Goal: Task Accomplishment & Management: Manage account settings

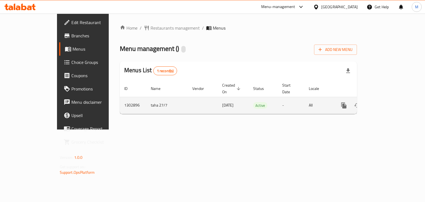
click at [285, 97] on td "-" at bounding box center [291, 105] width 27 height 17
click at [390, 102] on link "enhanced table" at bounding box center [383, 105] width 13 height 13
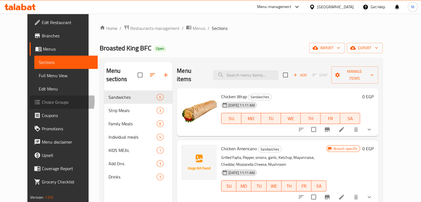
click at [42, 101] on span "Choice Groups" at bounding box center [67, 102] width 51 height 7
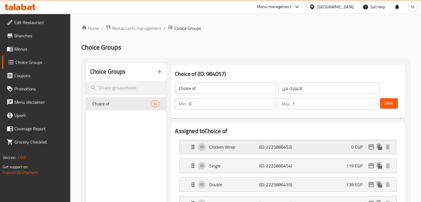
click at [302, 141] on div "Chicken Wrap (ID: 2225886453) 0 EGP" at bounding box center [290, 147] width 200 height 14
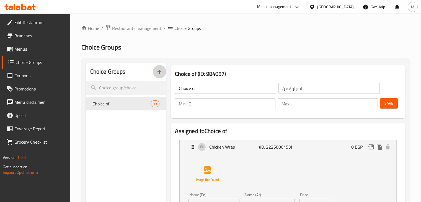
click at [160, 70] on icon "button" at bounding box center [159, 71] width 7 height 7
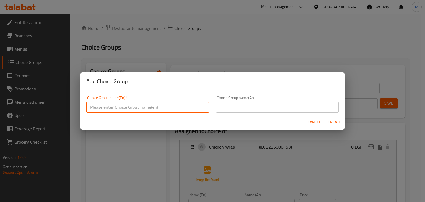
click at [143, 111] on input "text" at bounding box center [147, 107] width 123 height 11
type input "Choice of:"
click at [313, 121] on span "Cancel" at bounding box center [314, 122] width 13 height 7
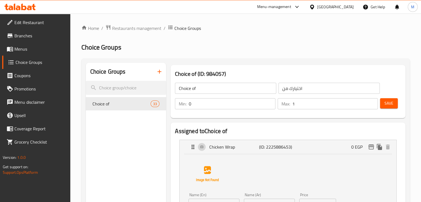
click at [157, 74] on icon "button" at bounding box center [159, 71] width 7 height 7
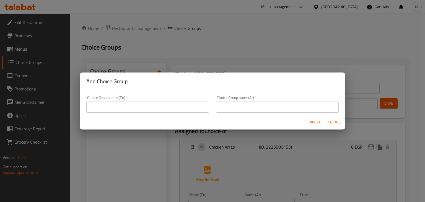
click at [159, 104] on input "text" at bounding box center [147, 107] width 123 height 11
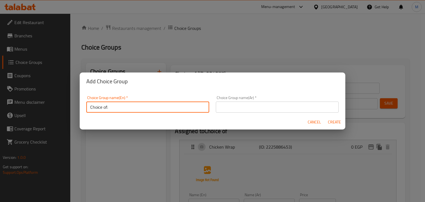
type input "Choice of:"
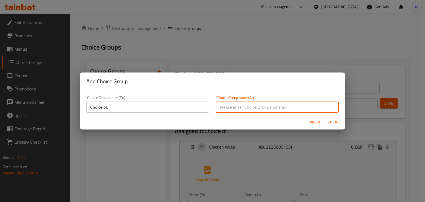
click at [225, 110] on input "text" at bounding box center [277, 107] width 123 height 11
type input "اختيارك من:"
click at [333, 124] on span "Create" at bounding box center [334, 122] width 13 height 7
type input "Choice of:"
type input "اختيارك من:"
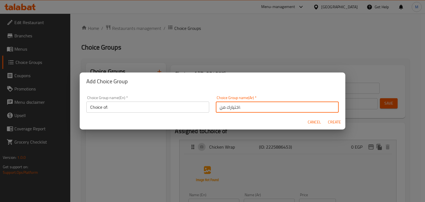
type input "0"
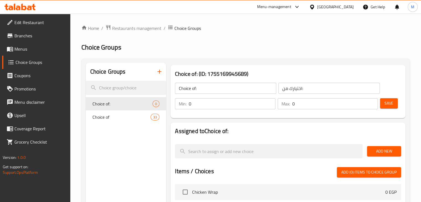
click at [313, 106] on input "0" at bounding box center [334, 103] width 85 height 11
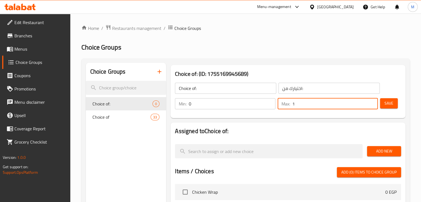
type input "1"
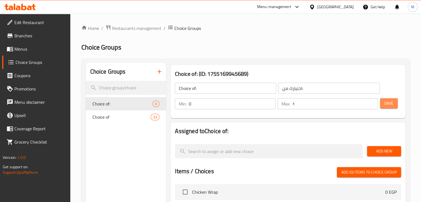
click at [385, 106] on span "Save" at bounding box center [388, 103] width 9 height 7
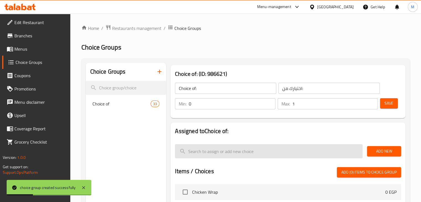
click at [242, 149] on input "search" at bounding box center [269, 151] width 188 height 14
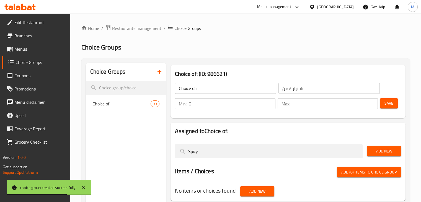
type input "Spicy"
click at [380, 149] on span "Add New" at bounding box center [383, 151] width 25 height 7
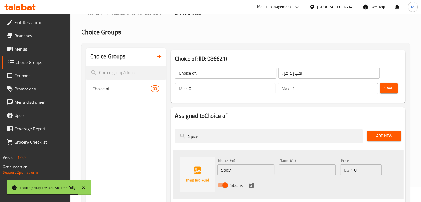
scroll to position [15, 0]
click at [294, 167] on input "text" at bounding box center [307, 169] width 57 height 11
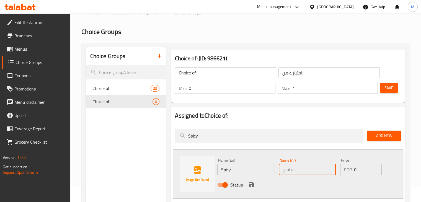
type input "سبايسي"
click at [250, 184] on icon "save" at bounding box center [251, 184] width 5 height 5
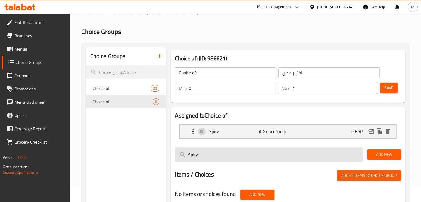
click at [206, 151] on input "Spicy" at bounding box center [269, 154] width 188 height 14
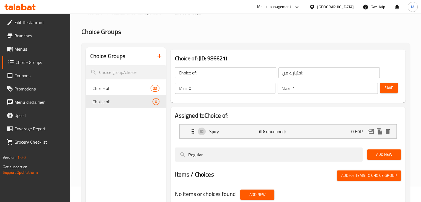
type input "Regular"
click at [374, 156] on span "Add New" at bounding box center [383, 154] width 25 height 7
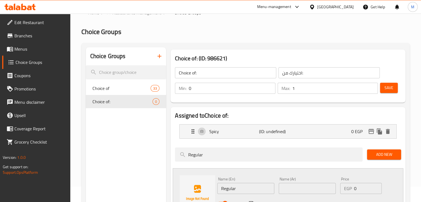
click at [300, 191] on input "text" at bounding box center [307, 188] width 57 height 11
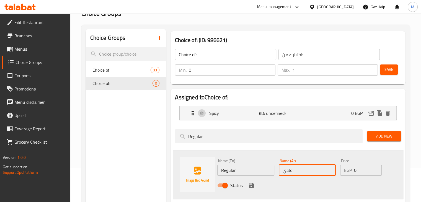
scroll to position [35, 0]
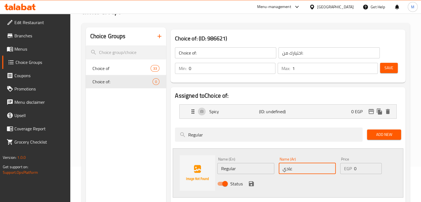
type input "عادي"
click at [255, 182] on button "save" at bounding box center [251, 184] width 8 height 8
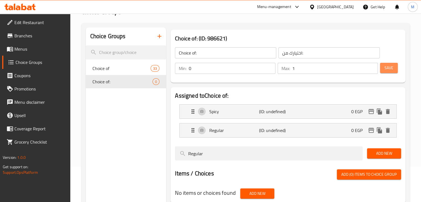
click at [389, 67] on span "Save" at bounding box center [388, 67] width 9 height 7
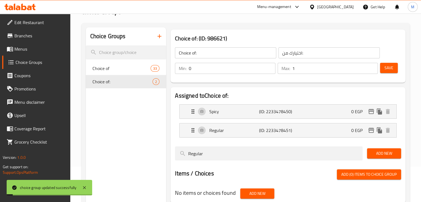
click at [35, 50] on span "Menus" at bounding box center [39, 49] width 51 height 7
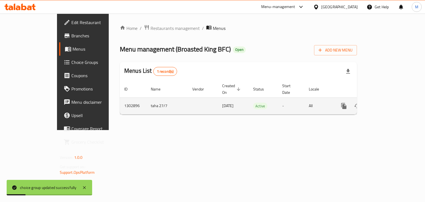
click at [390, 105] on div "enhanced table" at bounding box center [363, 105] width 53 height 13
click at [390, 103] on link "enhanced table" at bounding box center [383, 105] width 13 height 13
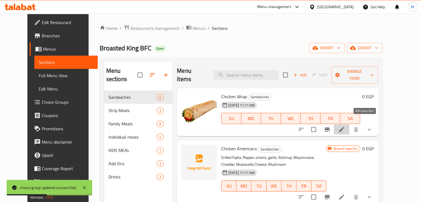
click at [345, 126] on icon at bounding box center [341, 129] width 7 height 7
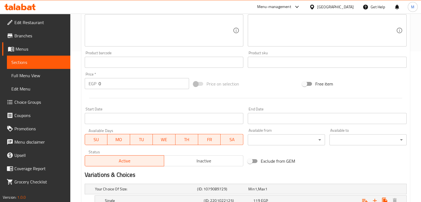
scroll to position [209, 0]
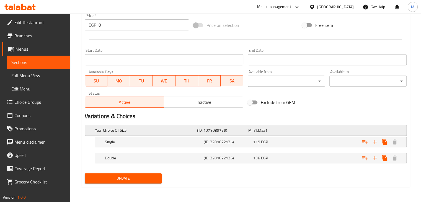
click at [173, 128] on h5 "Your Choice Of Size:" at bounding box center [145, 131] width 100 height 6
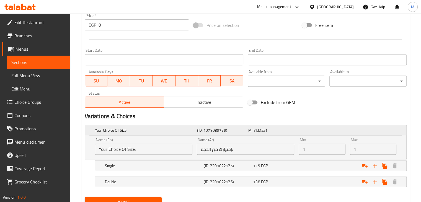
click at [218, 130] on h5 "(ID: 1079089729)" at bounding box center [221, 131] width 49 height 6
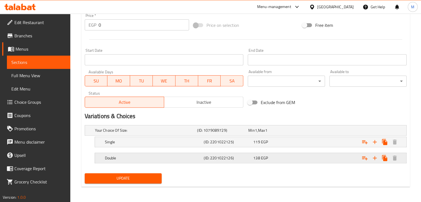
click at [166, 134] on div "Double" at bounding box center [145, 130] width 102 height 8
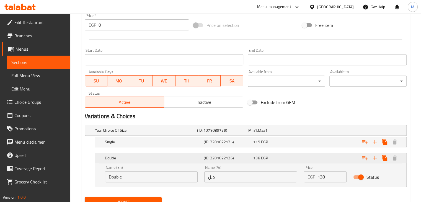
scroll to position [233, 0]
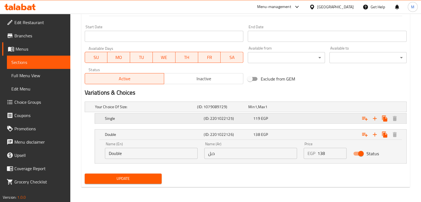
click at [169, 110] on h5 "Single" at bounding box center [145, 107] width 100 height 6
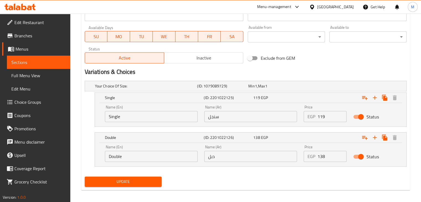
scroll to position [257, 0]
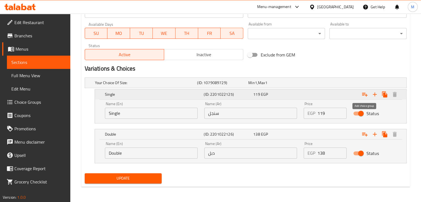
click at [364, 96] on icon "Expand" at bounding box center [364, 94] width 7 height 7
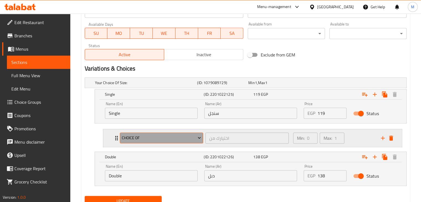
click at [184, 139] on span "Choice of" at bounding box center [161, 137] width 79 height 7
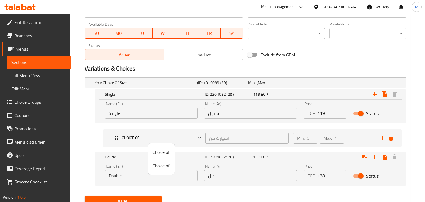
click at [164, 165] on span "Choice of:" at bounding box center [161, 165] width 18 height 7
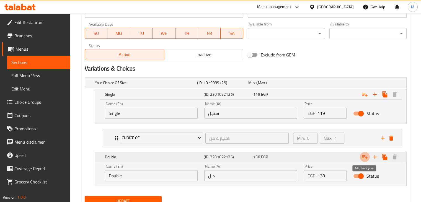
click at [367, 157] on icon "Expand" at bounding box center [364, 157] width 7 height 7
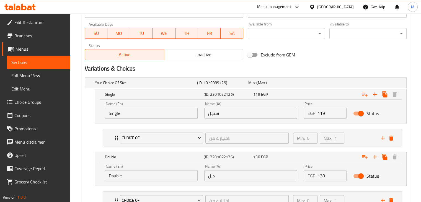
scroll to position [302, 0]
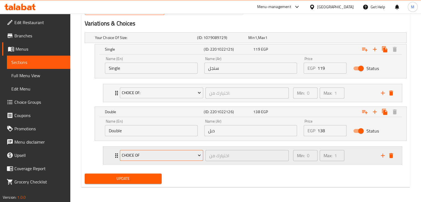
click at [168, 157] on span "Choice of" at bounding box center [161, 155] width 79 height 7
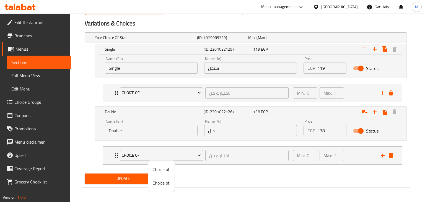
click at [160, 183] on span "Choice of:" at bounding box center [161, 183] width 18 height 7
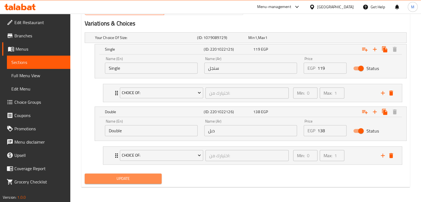
click at [143, 183] on button "Update" at bounding box center [123, 178] width 77 height 10
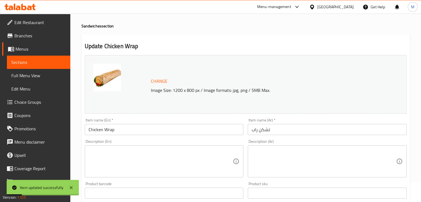
scroll to position [0, 0]
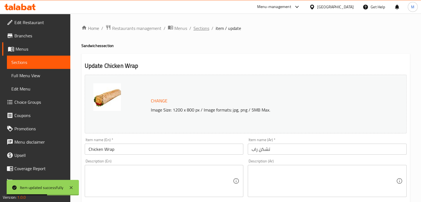
click at [202, 28] on span "Sections" at bounding box center [201, 28] width 16 height 7
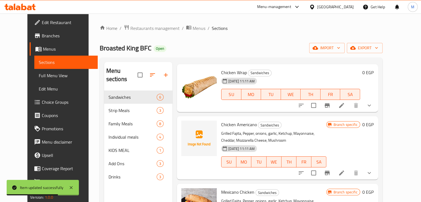
scroll to position [27, 0]
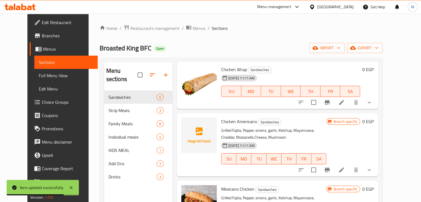
click at [345, 167] on icon at bounding box center [341, 170] width 7 height 7
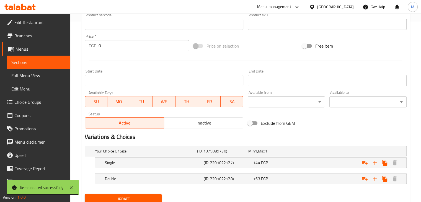
scroll to position [201, 0]
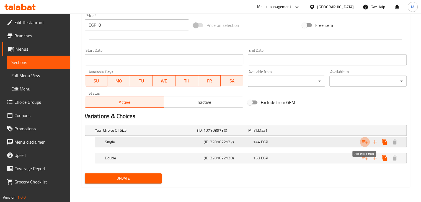
click at [361, 144] on button "Expand" at bounding box center [365, 142] width 10 height 10
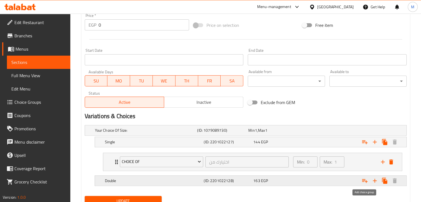
click at [364, 182] on icon "Expand" at bounding box center [364, 180] width 7 height 7
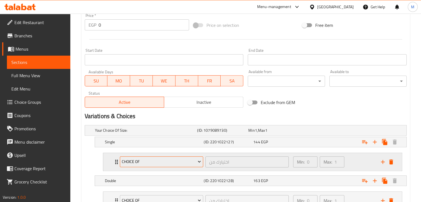
click at [197, 162] on icon "Expand" at bounding box center [199, 162] width 6 height 6
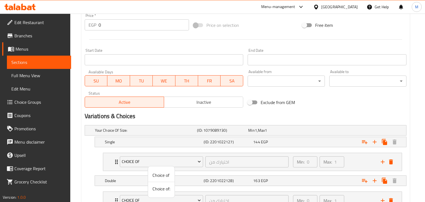
click at [165, 188] on span "Choice of:" at bounding box center [161, 188] width 18 height 7
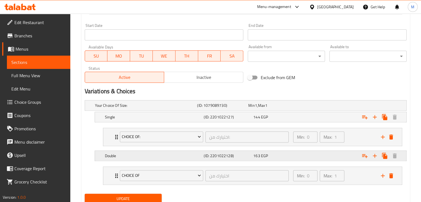
scroll to position [227, 0]
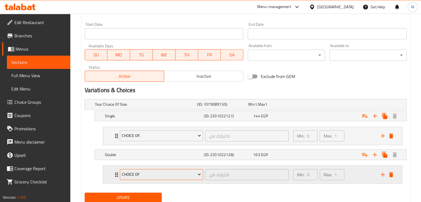
click at [196, 170] on button "Choice of" at bounding box center [161, 174] width 83 height 11
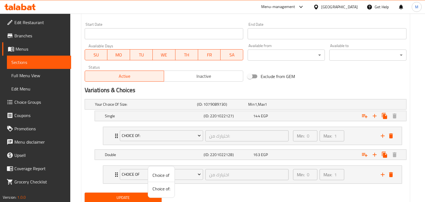
click at [164, 190] on span "Choice of:" at bounding box center [161, 188] width 18 height 7
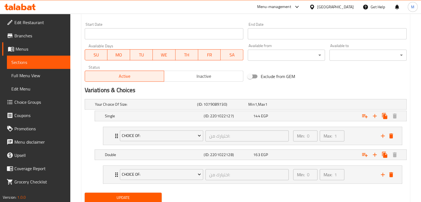
click at [144, 196] on span "Update" at bounding box center [123, 197] width 68 height 7
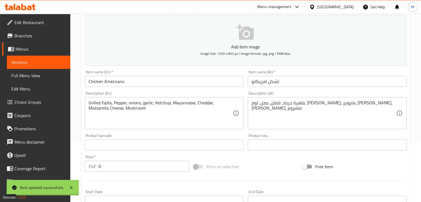
scroll to position [0, 0]
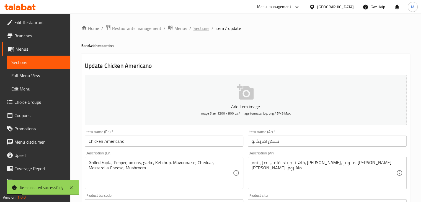
click at [201, 30] on span "Sections" at bounding box center [201, 28] width 16 height 7
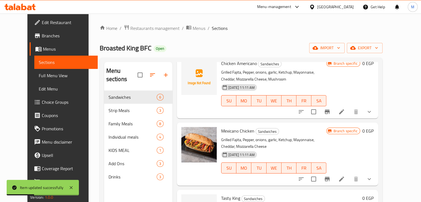
scroll to position [118, 0]
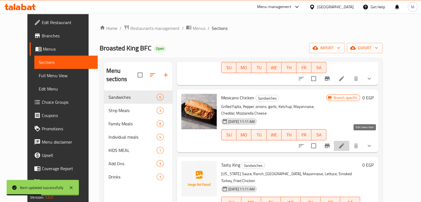
click at [345, 142] on icon at bounding box center [341, 145] width 7 height 7
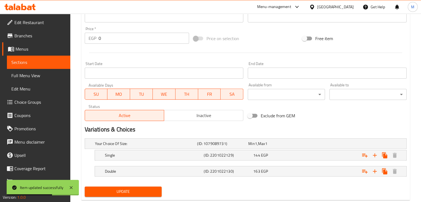
scroll to position [209, 0]
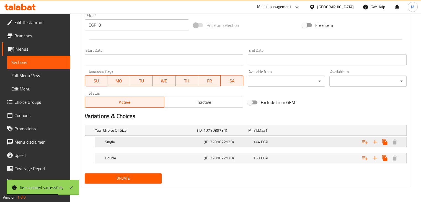
click at [255, 134] on span "144" at bounding box center [251, 130] width 6 height 7
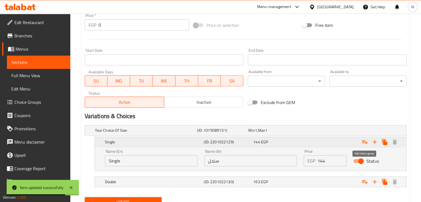
click at [362, 141] on icon "Expand" at bounding box center [364, 142] width 7 height 7
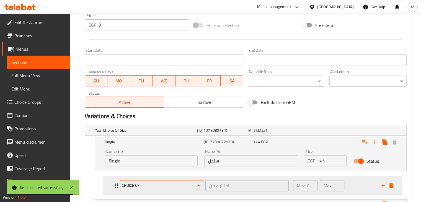
click at [193, 185] on span "Choice of" at bounding box center [161, 185] width 79 height 7
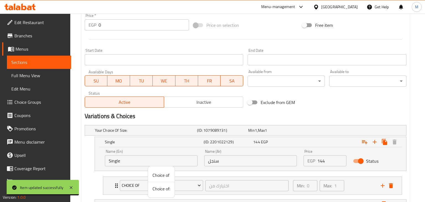
click at [165, 187] on span "Choice of:" at bounding box center [161, 188] width 18 height 7
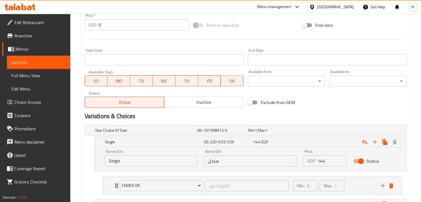
scroll to position [255, 0]
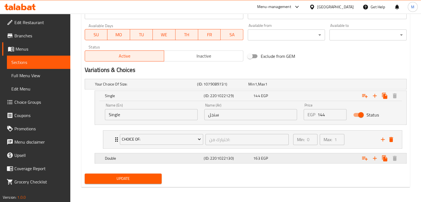
click at [364, 99] on icon "Expand" at bounding box center [364, 95] width 7 height 7
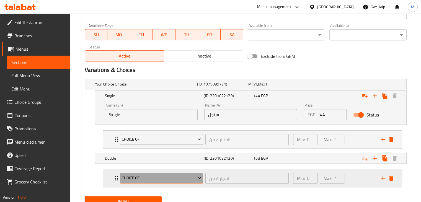
click at [178, 177] on span "Choice of" at bounding box center [161, 178] width 79 height 7
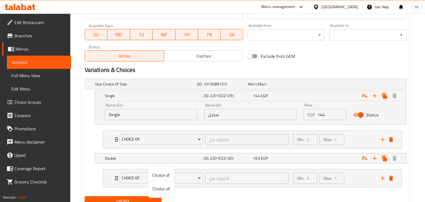
click at [161, 190] on span "Choice of:" at bounding box center [161, 188] width 18 height 7
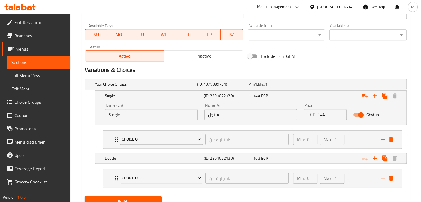
click at [149, 194] on div "Update" at bounding box center [123, 201] width 82 height 15
click at [145, 196] on button "Update" at bounding box center [123, 201] width 77 height 10
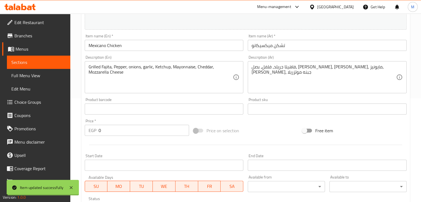
scroll to position [0, 0]
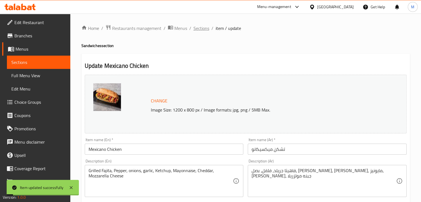
click at [203, 29] on span "Sections" at bounding box center [201, 28] width 16 height 7
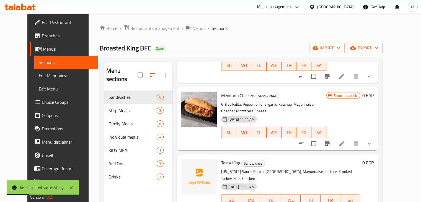
scroll to position [180, 0]
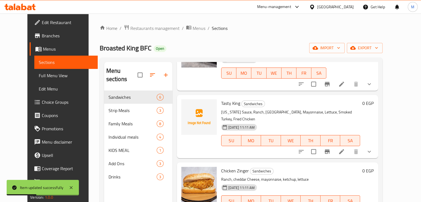
click at [349, 147] on li at bounding box center [341, 152] width 15 height 10
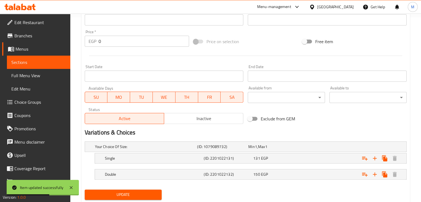
scroll to position [201, 0]
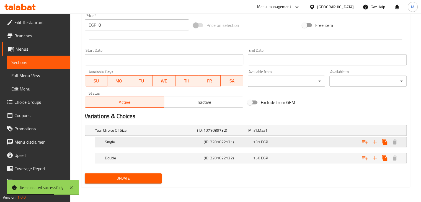
click at [364, 143] on icon "Expand" at bounding box center [364, 142] width 7 height 7
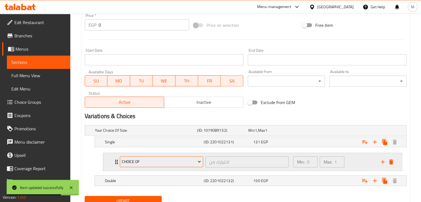
click at [187, 161] on span "Choice of" at bounding box center [161, 161] width 79 height 7
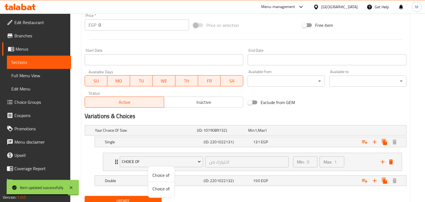
click at [161, 188] on span "Choice of:" at bounding box center [161, 188] width 18 height 7
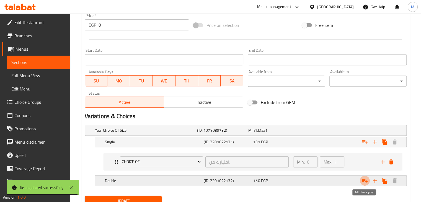
click at [363, 182] on icon "Expand" at bounding box center [364, 180] width 7 height 7
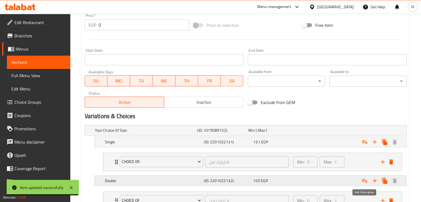
scroll to position [246, 0]
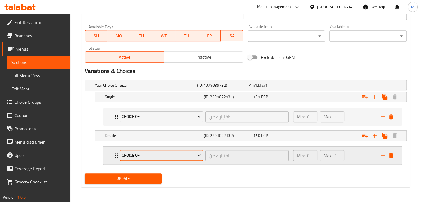
click at [177, 153] on span "Choice of" at bounding box center [161, 155] width 79 height 7
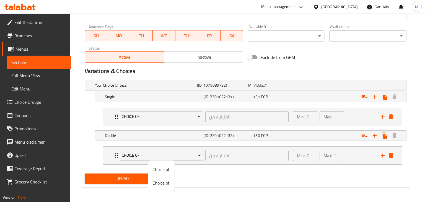
click at [158, 182] on span "Choice of:" at bounding box center [161, 183] width 18 height 7
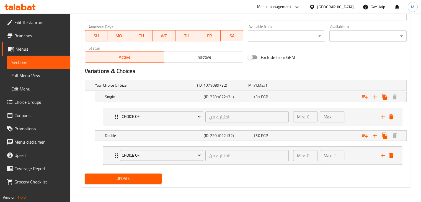
click at [143, 179] on span "Update" at bounding box center [123, 178] width 68 height 7
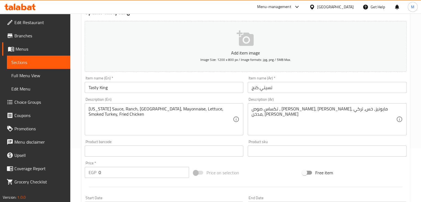
scroll to position [0, 0]
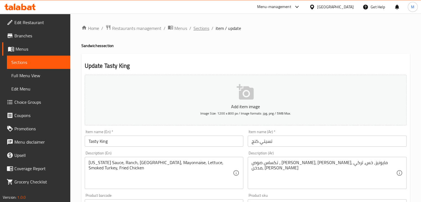
click at [201, 27] on span "Sections" at bounding box center [201, 28] width 16 height 7
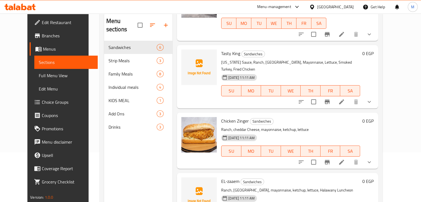
scroll to position [77, 0]
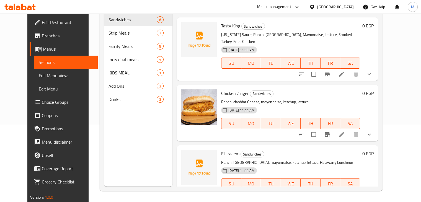
click at [345, 131] on icon at bounding box center [341, 134] width 7 height 7
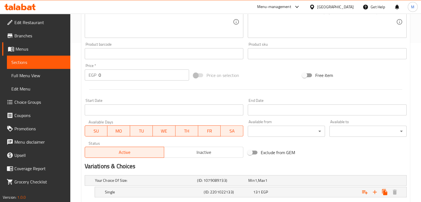
scroll to position [209, 0]
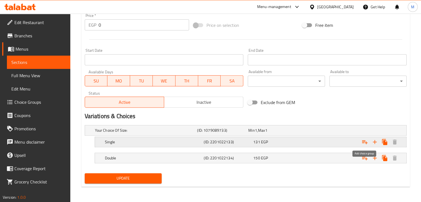
click at [365, 141] on icon "Expand" at bounding box center [365, 142] width 6 height 4
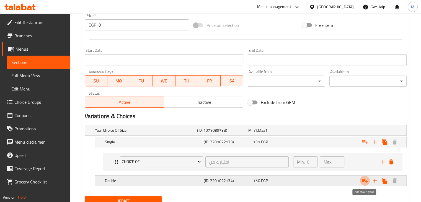
click at [363, 181] on icon "Expand" at bounding box center [364, 180] width 7 height 7
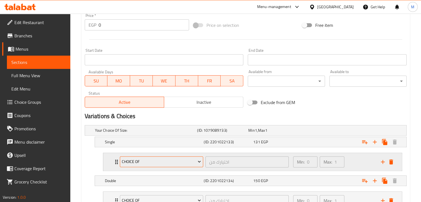
click at [185, 165] on button "Choice of" at bounding box center [161, 161] width 83 height 11
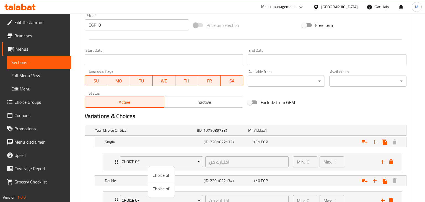
click at [161, 188] on span "Choice of:" at bounding box center [161, 188] width 18 height 7
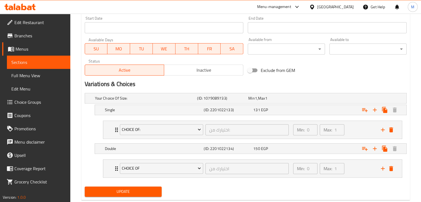
scroll to position [254, 0]
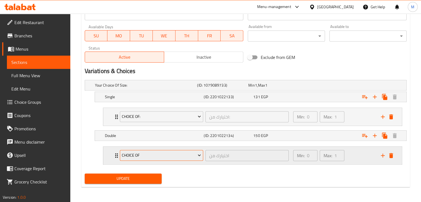
click at [175, 157] on span "Choice of" at bounding box center [161, 155] width 79 height 7
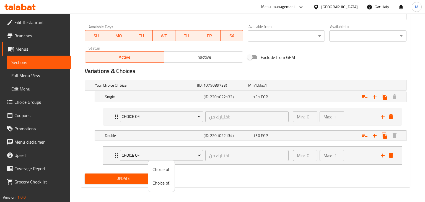
click at [163, 183] on span "Choice of:" at bounding box center [161, 183] width 18 height 7
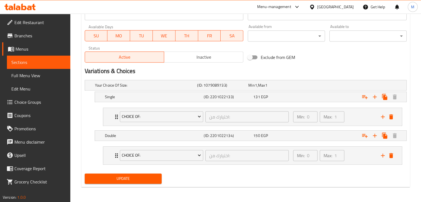
click at [145, 183] on div "Update" at bounding box center [123, 178] width 82 height 15
click at [149, 179] on span "Update" at bounding box center [123, 178] width 68 height 7
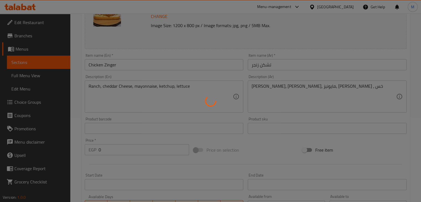
scroll to position [0, 0]
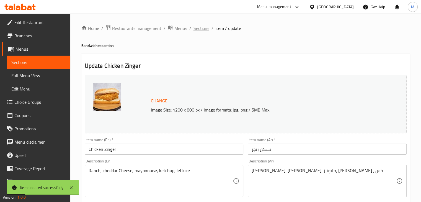
click at [204, 28] on span "Sections" at bounding box center [201, 28] width 16 height 7
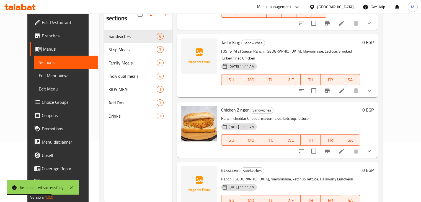
scroll to position [77, 0]
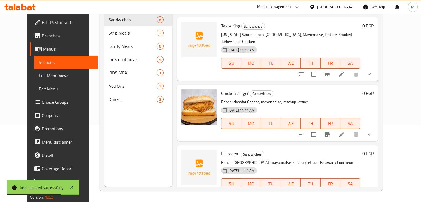
click at [345, 192] on icon at bounding box center [341, 195] width 7 height 7
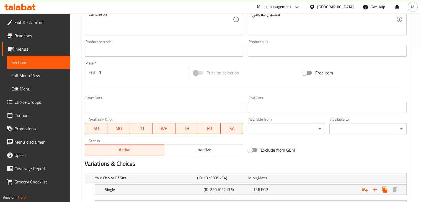
scroll to position [201, 0]
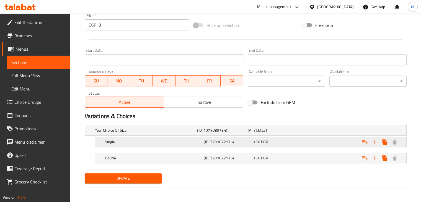
click at [246, 133] on h5 "(ID: 2201022135)" at bounding box center [221, 131] width 49 height 6
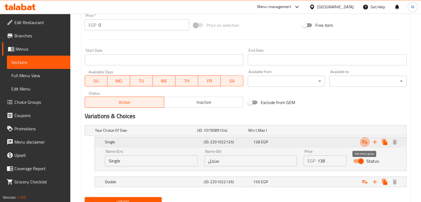
click at [367, 141] on icon "Expand" at bounding box center [364, 142] width 7 height 7
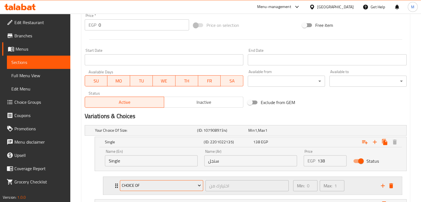
click at [187, 185] on span "Choice of" at bounding box center [161, 185] width 79 height 7
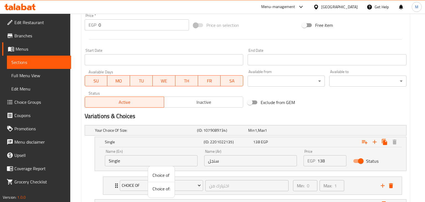
click at [166, 189] on span "Choice of:" at bounding box center [161, 188] width 18 height 7
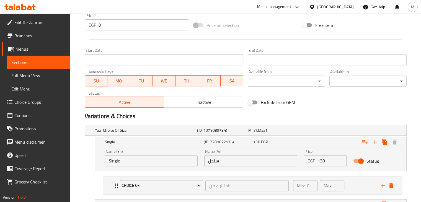
scroll to position [248, 0]
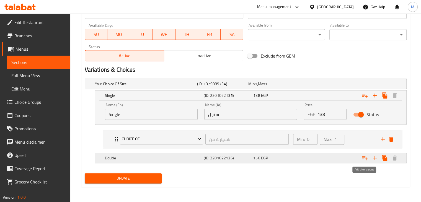
click at [364, 160] on icon "Expand" at bounding box center [364, 158] width 7 height 7
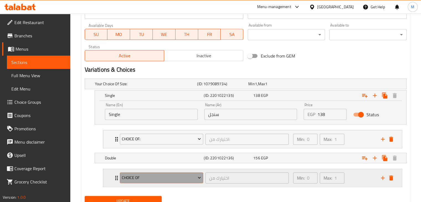
click at [178, 175] on span "Choice of" at bounding box center [161, 177] width 79 height 7
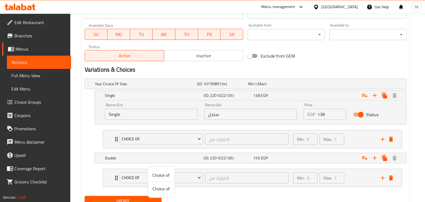
click at [165, 191] on span "Choice of:" at bounding box center [161, 188] width 18 height 7
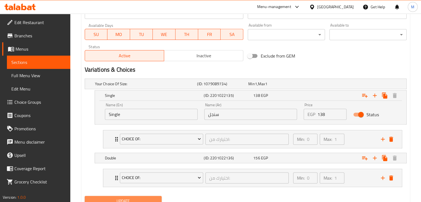
click at [143, 196] on button "Update" at bounding box center [123, 201] width 77 height 10
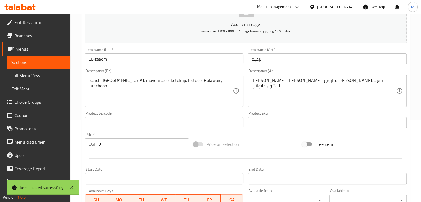
scroll to position [0, 0]
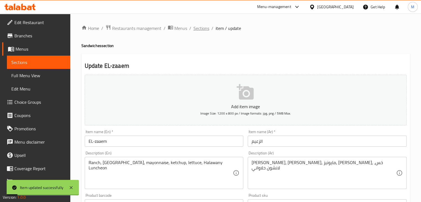
click at [201, 28] on span "Sections" at bounding box center [201, 28] width 16 height 7
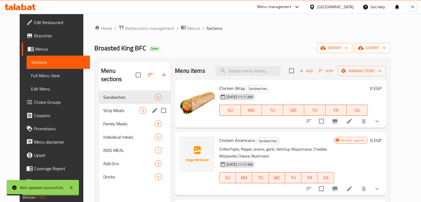
click at [128, 107] on span "Strip Meals" at bounding box center [121, 110] width 36 height 7
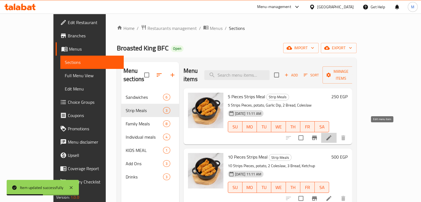
click at [331, 135] on icon at bounding box center [328, 137] width 5 height 5
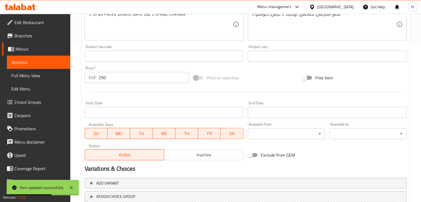
scroll to position [197, 0]
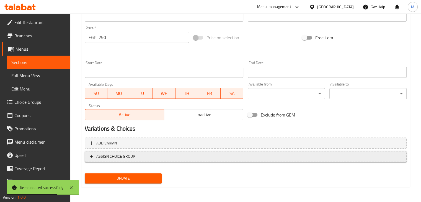
click at [162, 160] on span "ASSIGN CHOICE GROUP" at bounding box center [246, 156] width 312 height 7
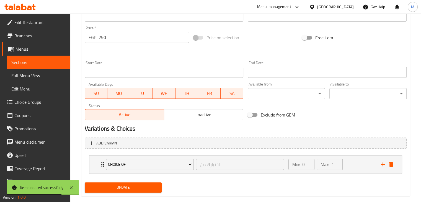
scroll to position [206, 0]
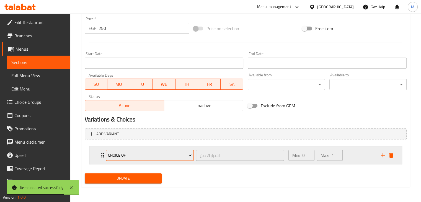
click at [168, 157] on span "Choice of" at bounding box center [150, 155] width 84 height 7
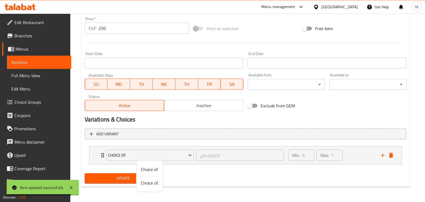
click at [144, 187] on li "Choice of:" at bounding box center [149, 182] width 27 height 13
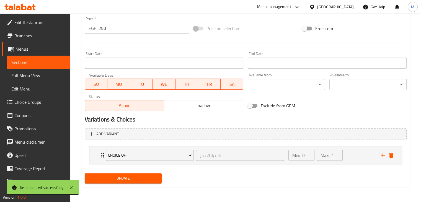
click at [134, 181] on span "Update" at bounding box center [123, 178] width 68 height 7
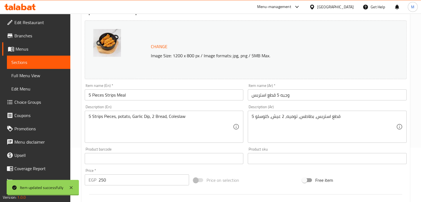
scroll to position [0, 0]
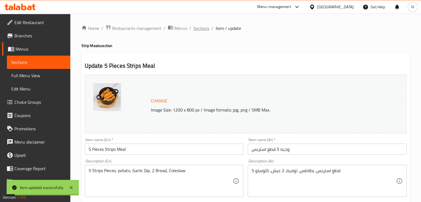
click at [201, 29] on span "Sections" at bounding box center [201, 28] width 16 height 7
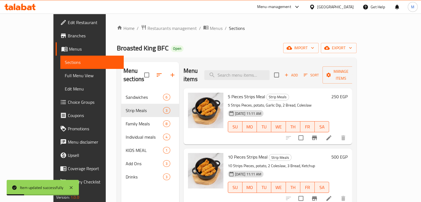
scroll to position [77, 0]
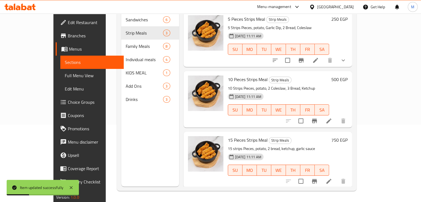
click at [332, 118] on icon at bounding box center [328, 121] width 7 height 7
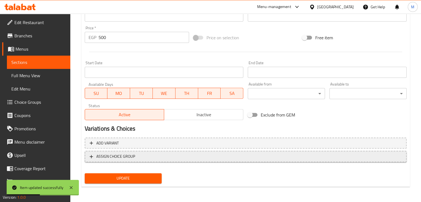
scroll to position [196, 0]
click at [155, 155] on span "ASSIGN CHOICE GROUP" at bounding box center [246, 156] width 312 height 7
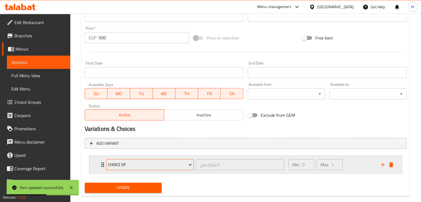
click at [173, 165] on span "Choice of" at bounding box center [150, 164] width 84 height 7
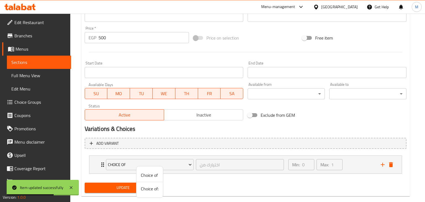
click at [146, 187] on span "Choice of:" at bounding box center [150, 188] width 18 height 7
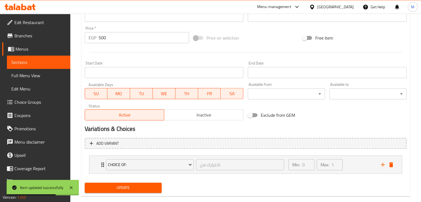
click at [130, 189] on span "Update" at bounding box center [123, 187] width 68 height 7
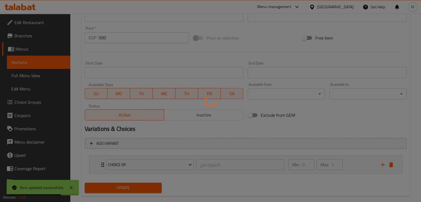
scroll to position [0, 0]
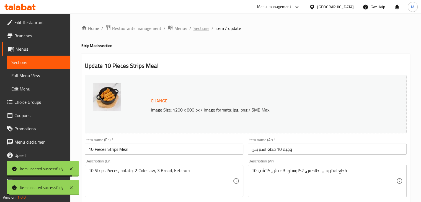
click at [201, 29] on span "Sections" at bounding box center [201, 28] width 16 height 7
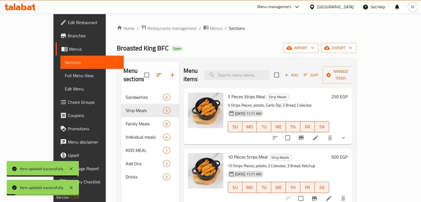
scroll to position [77, 0]
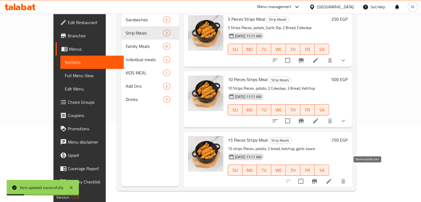
click at [318, 178] on icon "Branch-specific-item" at bounding box center [314, 181] width 7 height 7
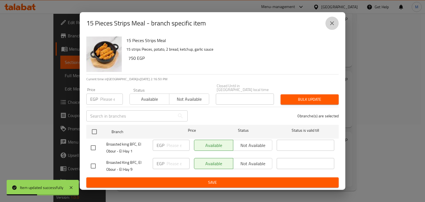
click at [333, 25] on icon "close" at bounding box center [332, 23] width 4 height 4
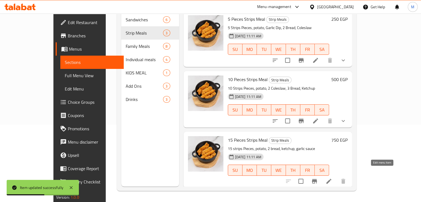
click at [332, 178] on icon at bounding box center [328, 181] width 7 height 7
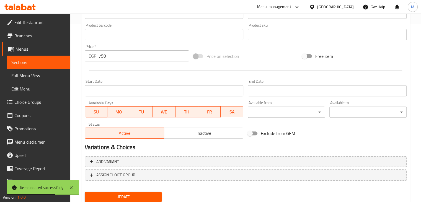
scroll to position [197, 0]
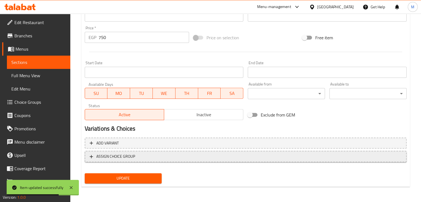
click at [134, 159] on span "ASSIGN CHOICE GROUP" at bounding box center [115, 156] width 39 height 7
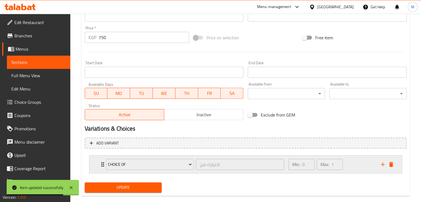
scroll to position [206, 0]
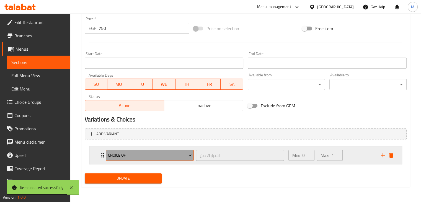
click at [182, 154] on span "Choice of" at bounding box center [150, 155] width 84 height 7
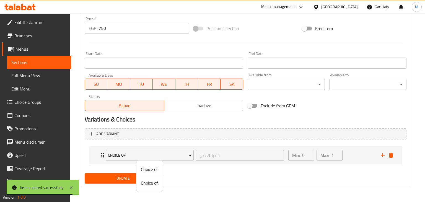
click at [147, 178] on li "Choice of:" at bounding box center [149, 182] width 27 height 13
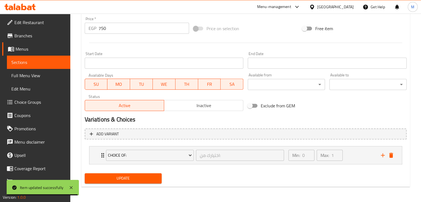
click at [146, 177] on span "Update" at bounding box center [123, 178] width 68 height 7
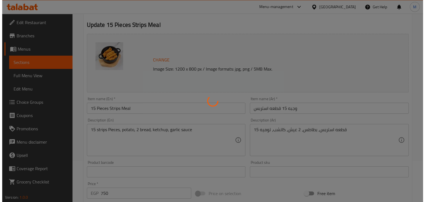
scroll to position [0, 0]
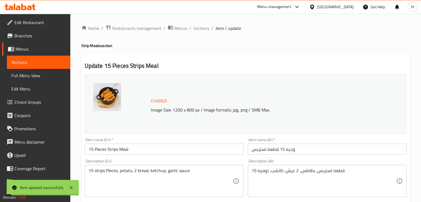
click at [201, 27] on span "Sections" at bounding box center [201, 28] width 16 height 7
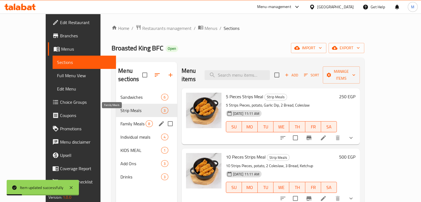
click at [127, 120] on span "Family Meals" at bounding box center [132, 123] width 25 height 7
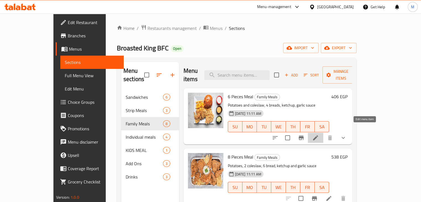
click at [319, 134] on icon at bounding box center [315, 137] width 7 height 7
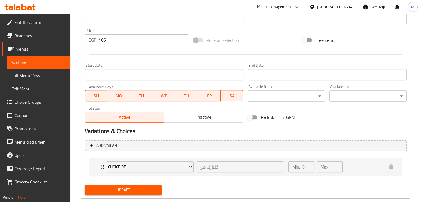
scroll to position [206, 0]
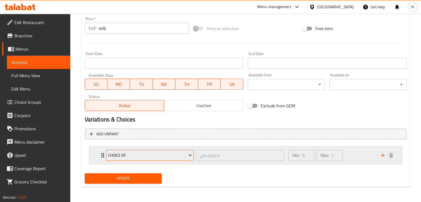
click at [185, 154] on span "Choice of" at bounding box center [150, 155] width 84 height 7
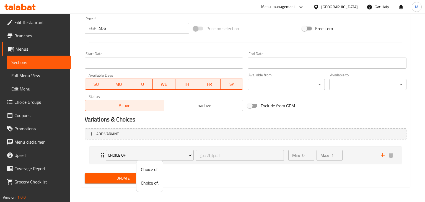
click at [154, 178] on li "Choice of:" at bounding box center [149, 182] width 27 height 13
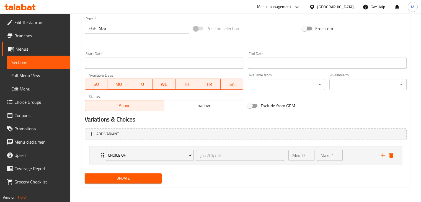
click at [137, 180] on span "Update" at bounding box center [123, 178] width 68 height 7
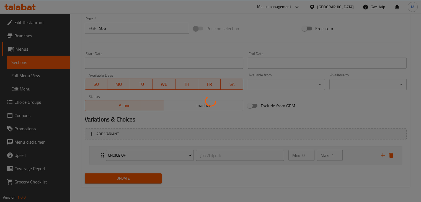
scroll to position [0, 0]
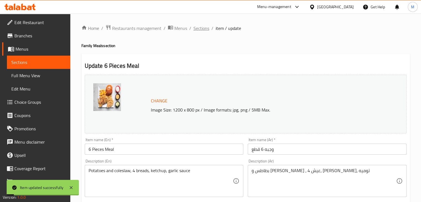
click at [206, 29] on span "Sections" at bounding box center [201, 28] width 16 height 7
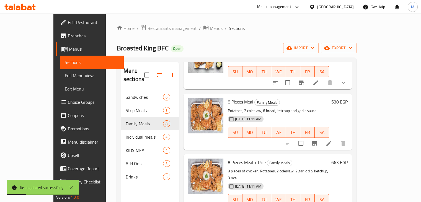
scroll to position [54, 0]
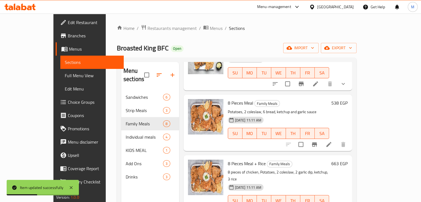
drag, startPoint x: 279, startPoint y: 154, endPoint x: 373, endPoint y: 158, distance: 94.4
click at [329, 160] on h6 "8 Pieces Meal + Rice Family Meals" at bounding box center [279, 164] width 102 height 8
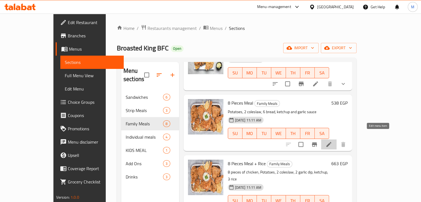
click at [332, 141] on icon at bounding box center [328, 144] width 7 height 7
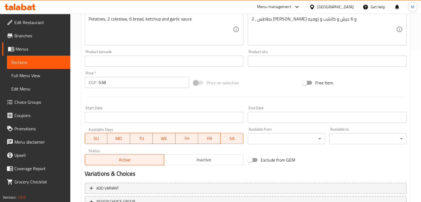
scroll to position [197, 0]
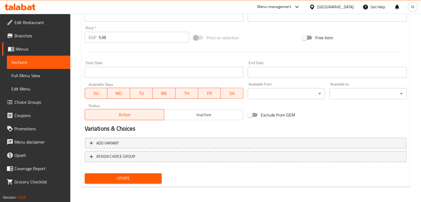
click at [215, 162] on div "Add variant ASSIGN CHOICE GROUP" at bounding box center [245, 153] width 326 height 36
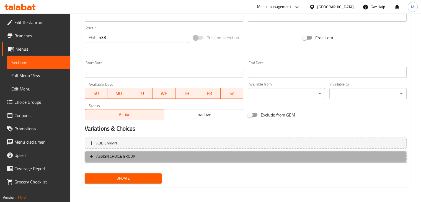
click at [208, 159] on span "ASSIGN CHOICE GROUP" at bounding box center [246, 156] width 312 height 7
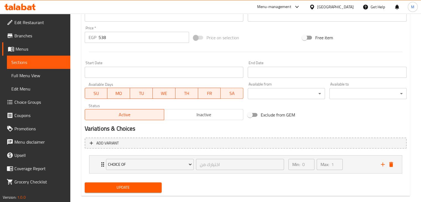
scroll to position [206, 0]
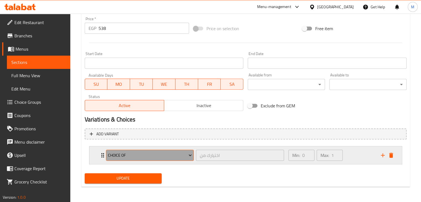
click at [185, 154] on span "Choice of" at bounding box center [150, 155] width 84 height 7
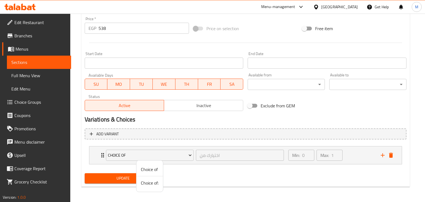
click at [152, 184] on span "Choice of:" at bounding box center [150, 183] width 18 height 7
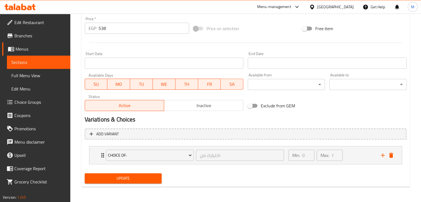
click at [136, 176] on span "Update" at bounding box center [123, 178] width 68 height 7
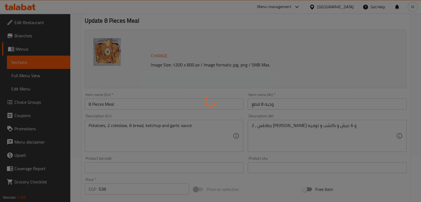
scroll to position [0, 0]
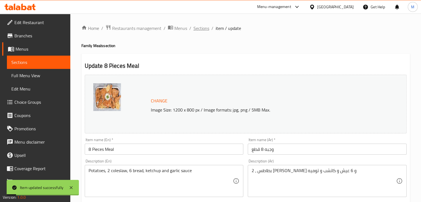
click at [202, 27] on span "Sections" at bounding box center [201, 28] width 16 height 7
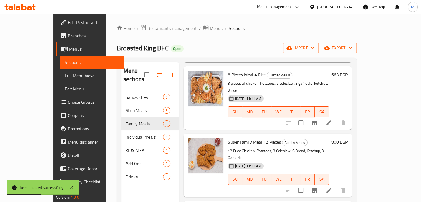
scroll to position [143, 0]
click at [332, 120] on icon at bounding box center [328, 123] width 7 height 7
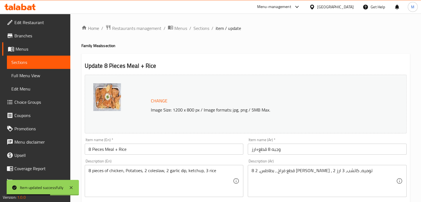
scroll to position [197, 0]
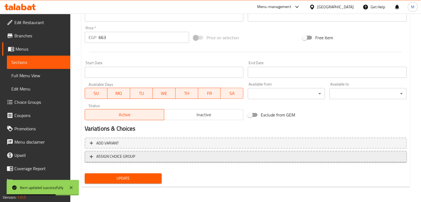
click at [226, 161] on button "ASSIGN CHOICE GROUP" at bounding box center [246, 156] width 322 height 11
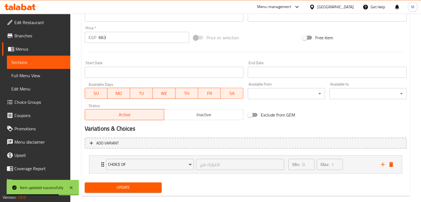
scroll to position [206, 0]
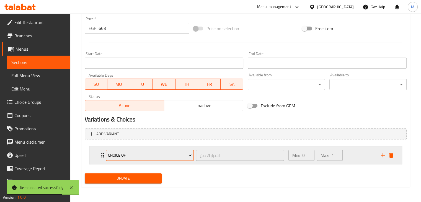
click at [187, 153] on icon "Expand" at bounding box center [190, 155] width 6 height 6
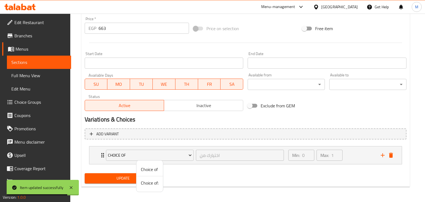
click at [146, 182] on span "Choice of:" at bounding box center [150, 183] width 18 height 7
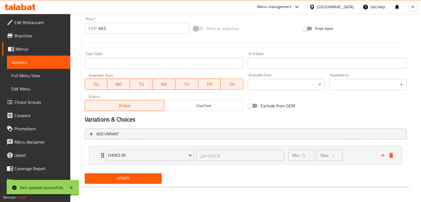
click at [136, 180] on span "Update" at bounding box center [123, 178] width 68 height 7
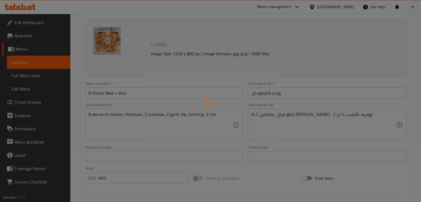
scroll to position [0, 0]
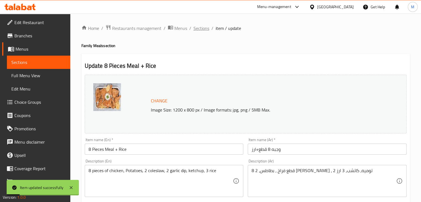
click at [201, 28] on span "Sections" at bounding box center [201, 28] width 16 height 7
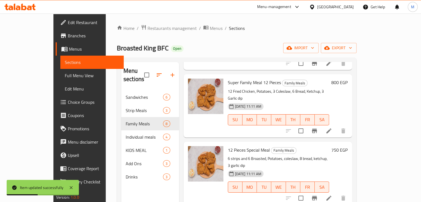
scroll to position [199, 0]
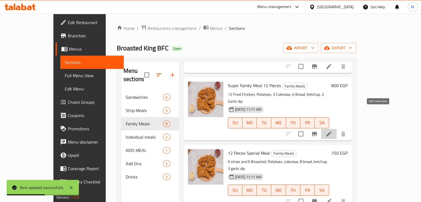
click at [331, 131] on icon at bounding box center [328, 133] width 5 height 5
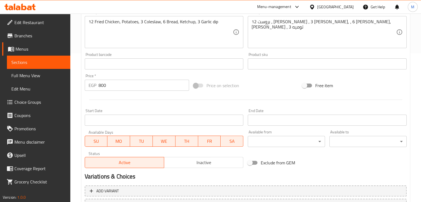
scroll to position [197, 0]
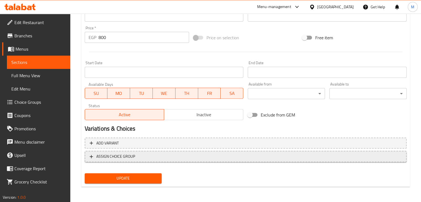
click at [180, 155] on span "ASSIGN CHOICE GROUP" at bounding box center [246, 156] width 312 height 7
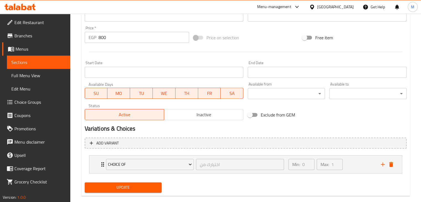
scroll to position [206, 0]
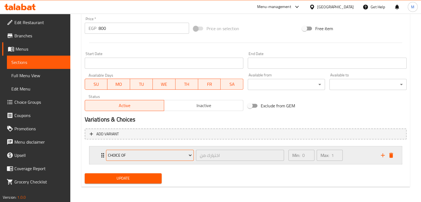
click at [169, 156] on span "Choice of" at bounding box center [150, 155] width 84 height 7
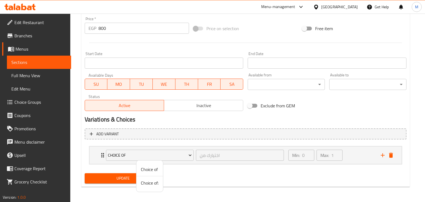
click at [146, 184] on span "Choice of:" at bounding box center [150, 183] width 18 height 7
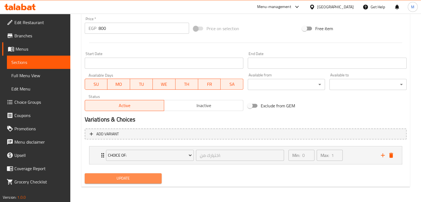
click at [131, 180] on span "Update" at bounding box center [123, 178] width 68 height 7
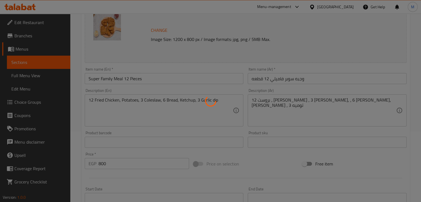
scroll to position [0, 0]
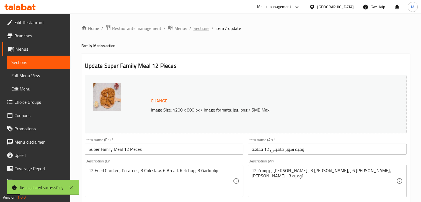
click at [205, 30] on span "Sections" at bounding box center [201, 28] width 16 height 7
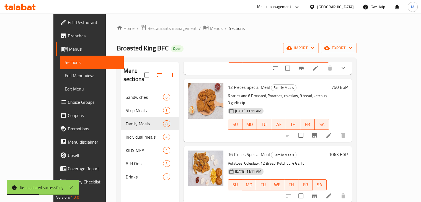
scroll to position [266, 0]
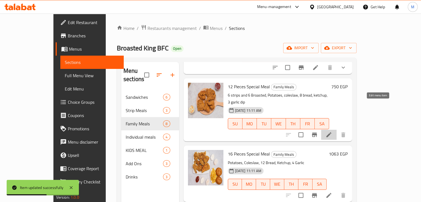
click at [332, 131] on icon at bounding box center [328, 134] width 7 height 7
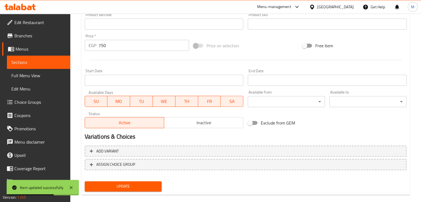
scroll to position [197, 0]
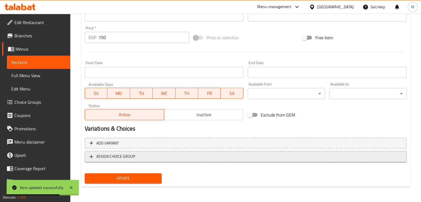
click at [169, 158] on span "ASSIGN CHOICE GROUP" at bounding box center [246, 156] width 312 height 7
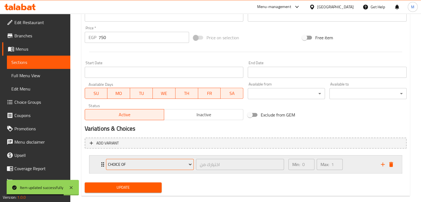
click at [186, 165] on span "Choice of" at bounding box center [150, 164] width 84 height 7
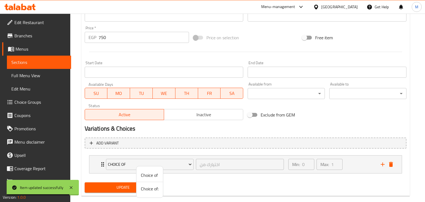
click at [152, 186] on span "Choice of:" at bounding box center [150, 188] width 18 height 7
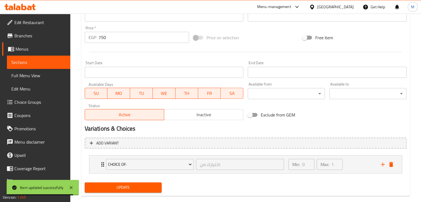
click at [136, 185] on span "Update" at bounding box center [123, 187] width 68 height 7
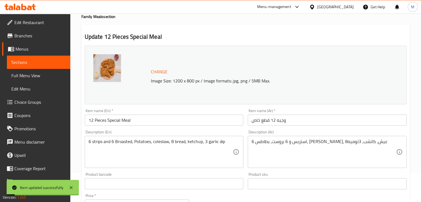
scroll to position [0, 0]
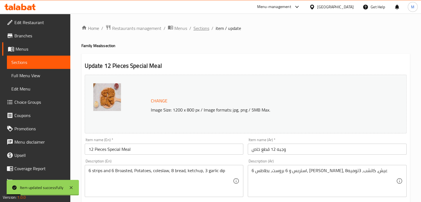
click at [201, 29] on span "Sections" at bounding box center [201, 28] width 16 height 7
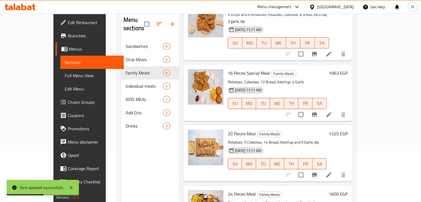
scroll to position [52, 0]
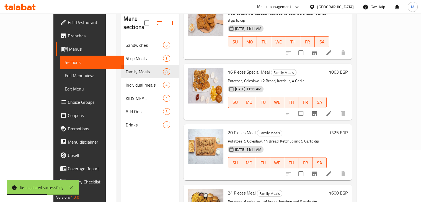
click at [332, 110] on icon at bounding box center [328, 113] width 7 height 7
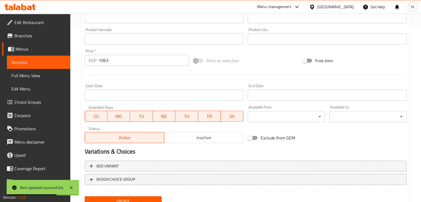
scroll to position [197, 0]
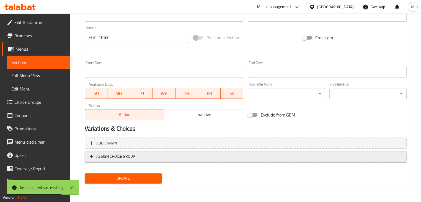
click at [142, 157] on span "ASSIGN CHOICE GROUP" at bounding box center [246, 156] width 312 height 7
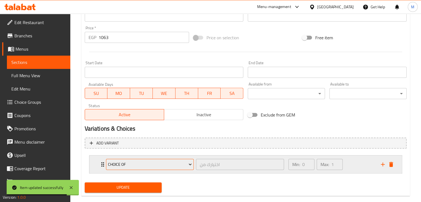
click at [142, 164] on span "Choice of" at bounding box center [150, 164] width 84 height 7
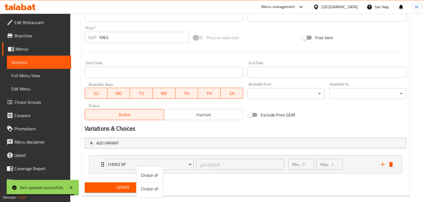
click at [142, 188] on span "Choice of:" at bounding box center [150, 188] width 18 height 7
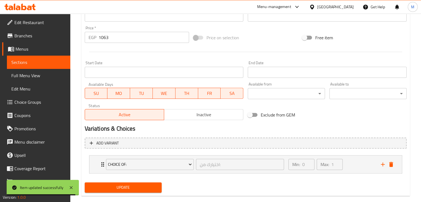
click at [140, 188] on span "Update" at bounding box center [123, 187] width 68 height 7
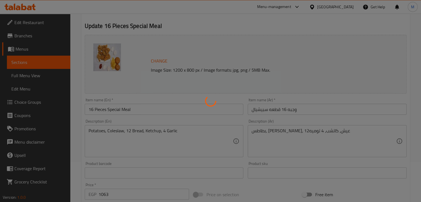
scroll to position [0, 0]
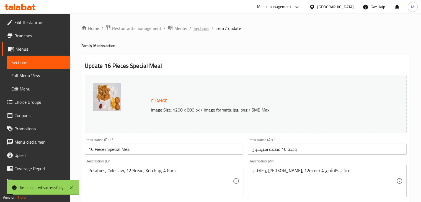
click at [201, 31] on span "Sections" at bounding box center [201, 28] width 16 height 7
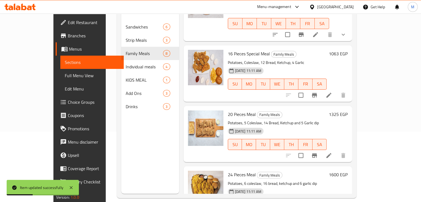
scroll to position [76, 0]
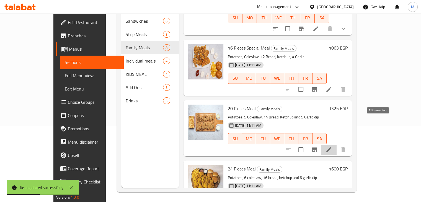
click at [332, 146] on icon at bounding box center [328, 149] width 7 height 7
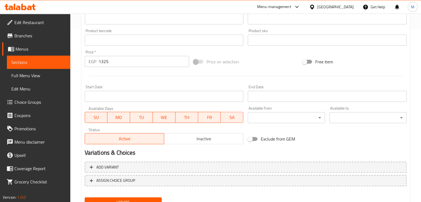
scroll to position [197, 0]
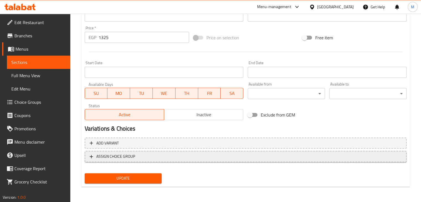
click at [173, 159] on span "ASSIGN CHOICE GROUP" at bounding box center [246, 156] width 312 height 7
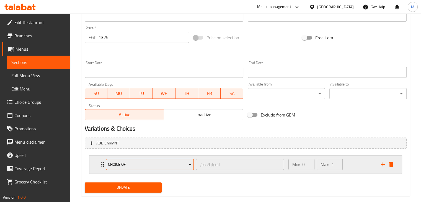
click at [187, 164] on span "Choice of" at bounding box center [150, 164] width 84 height 7
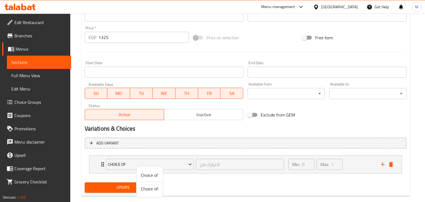
click at [150, 186] on span "Choice of:" at bounding box center [150, 188] width 18 height 7
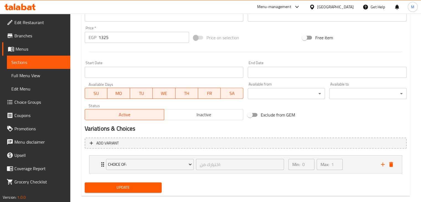
click at [138, 187] on span "Update" at bounding box center [123, 187] width 68 height 7
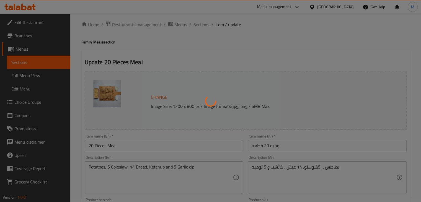
scroll to position [0, 0]
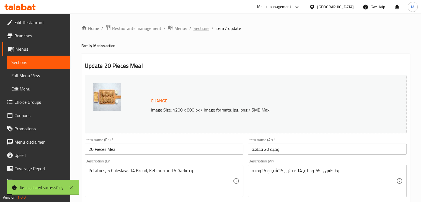
click at [204, 30] on span "Sections" at bounding box center [201, 28] width 16 height 7
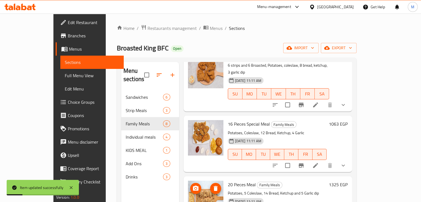
scroll to position [77, 0]
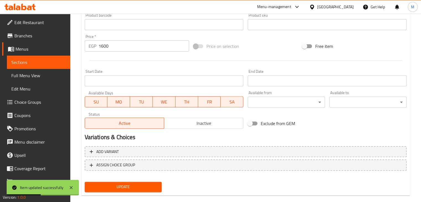
scroll to position [197, 0]
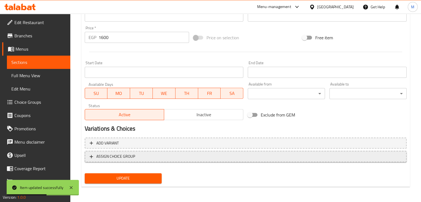
click at [152, 158] on span "ASSIGN CHOICE GROUP" at bounding box center [246, 156] width 312 height 7
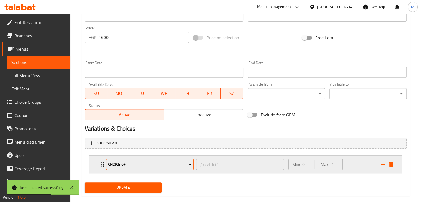
click at [146, 163] on span "Choice of" at bounding box center [150, 164] width 84 height 7
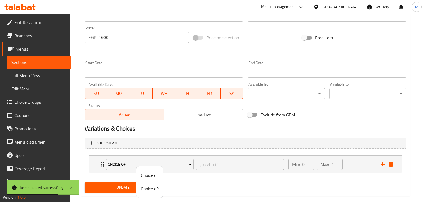
click at [152, 189] on span "Choice of:" at bounding box center [150, 188] width 18 height 7
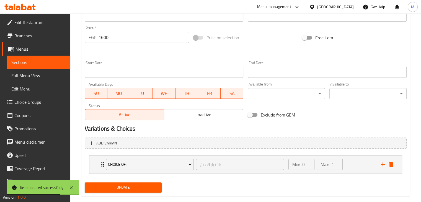
click at [146, 188] on span "Update" at bounding box center [123, 187] width 68 height 7
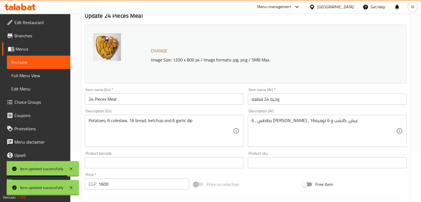
scroll to position [0, 0]
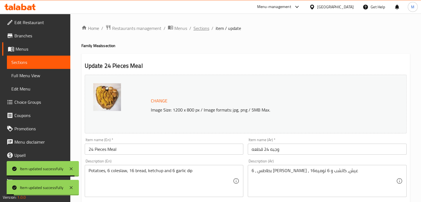
click at [203, 30] on span "Sections" at bounding box center [201, 28] width 16 height 7
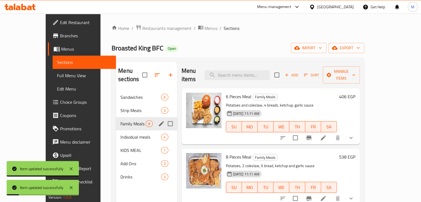
click at [134, 130] on div "Individual meals 4" at bounding box center [146, 136] width 61 height 13
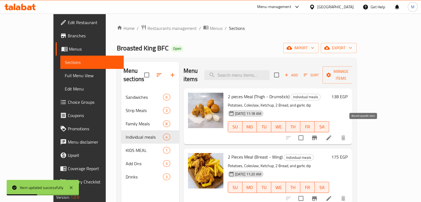
click at [321, 131] on button "Branch-specific-item" at bounding box center [314, 137] width 13 height 13
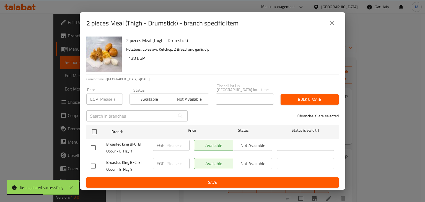
click at [375, 135] on div "2 pieces Meal (Thigh - Drumstick) - branch specific item 2 pieces Meal (Thigh -…" at bounding box center [212, 101] width 425 height 202
click at [335, 20] on button "close" at bounding box center [331, 23] width 13 height 13
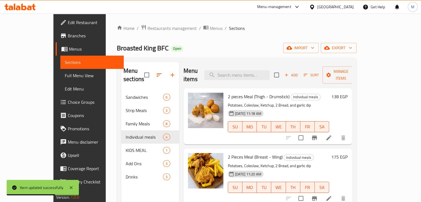
click at [332, 134] on icon at bounding box center [328, 137] width 7 height 7
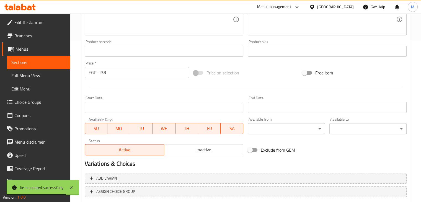
scroll to position [197, 0]
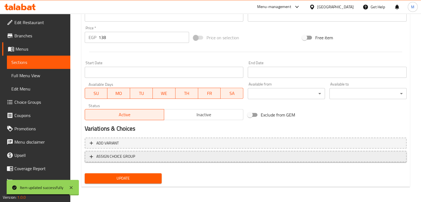
click at [138, 160] on button "ASSIGN CHOICE GROUP" at bounding box center [246, 156] width 322 height 11
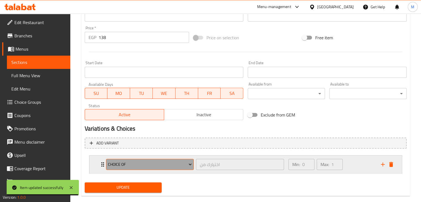
click at [144, 169] on button "Choice of" at bounding box center [150, 164] width 88 height 11
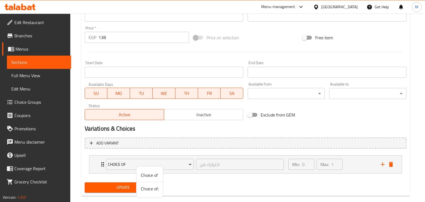
click at [143, 189] on span "Choice of:" at bounding box center [150, 188] width 18 height 7
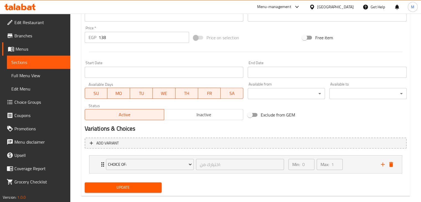
click at [143, 189] on span "Update" at bounding box center [123, 187] width 68 height 7
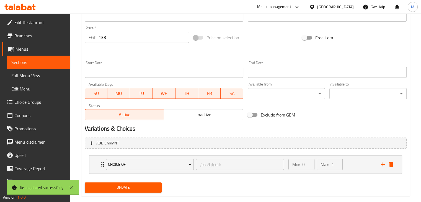
scroll to position [0, 0]
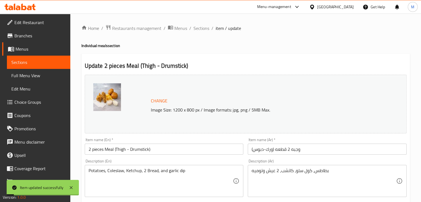
click at [203, 32] on span "Sections" at bounding box center [201, 28] width 16 height 7
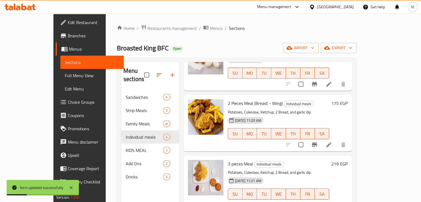
scroll to position [7, 0]
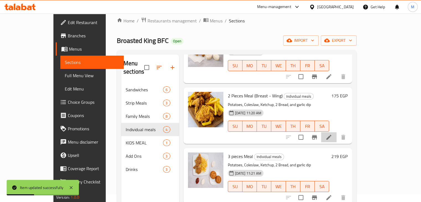
click at [336, 132] on li at bounding box center [328, 137] width 15 height 10
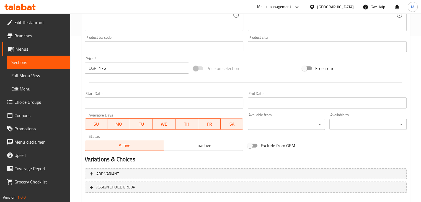
scroll to position [197, 0]
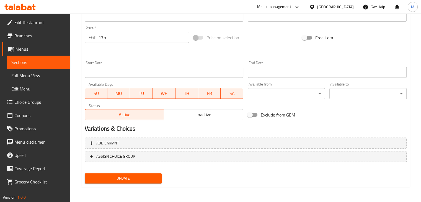
click at [174, 163] on div "Add variant ASSIGN CHOICE GROUP" at bounding box center [245, 153] width 326 height 36
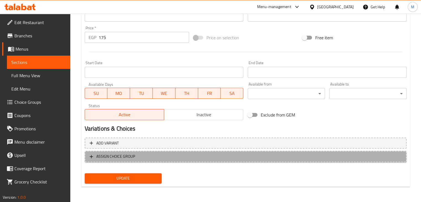
click at [174, 159] on span "ASSIGN CHOICE GROUP" at bounding box center [246, 156] width 312 height 7
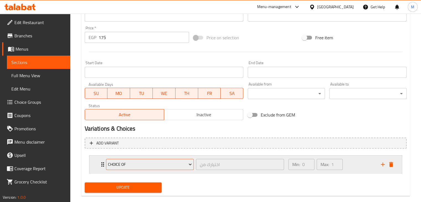
click at [155, 167] on span "Choice of" at bounding box center [150, 164] width 84 height 7
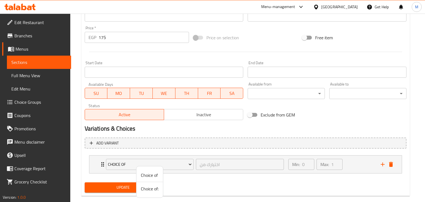
click at [149, 185] on span "Choice of:" at bounding box center [150, 188] width 18 height 7
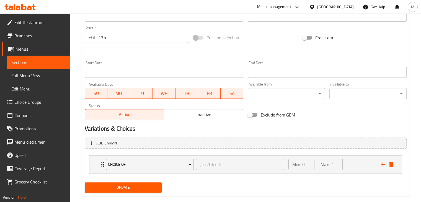
click at [139, 185] on span "Update" at bounding box center [123, 187] width 68 height 7
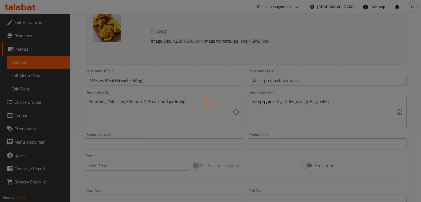
scroll to position [0, 0]
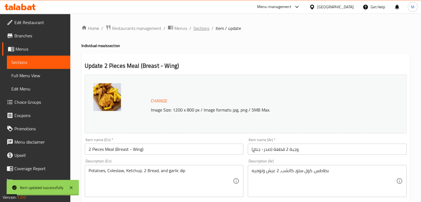
click at [204, 31] on span "Sections" at bounding box center [201, 28] width 16 height 7
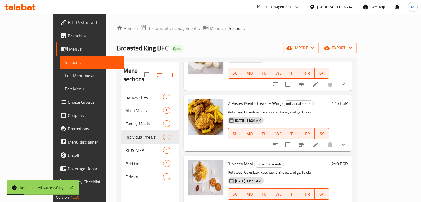
scroll to position [77, 0]
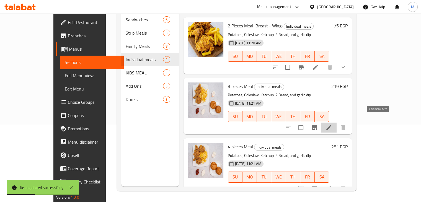
click at [332, 124] on icon at bounding box center [328, 127] width 7 height 7
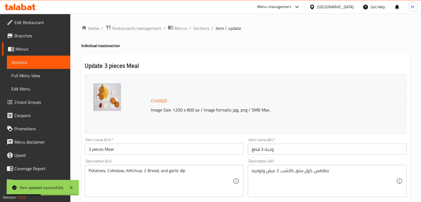
scroll to position [197, 0]
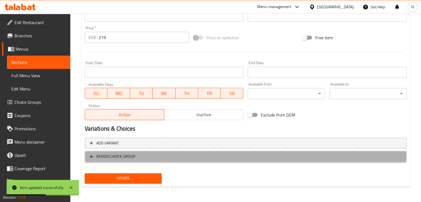
click at [221, 159] on span "ASSIGN CHOICE GROUP" at bounding box center [246, 156] width 312 height 7
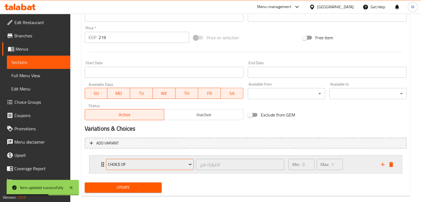
click at [160, 167] on span "Choice of" at bounding box center [150, 164] width 84 height 7
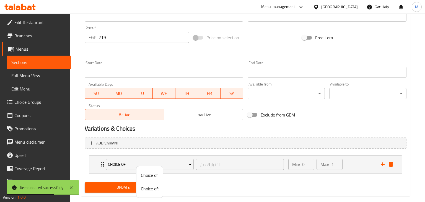
click at [147, 189] on span "Choice of:" at bounding box center [150, 188] width 18 height 7
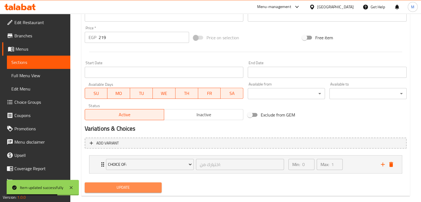
click at [143, 188] on span "Update" at bounding box center [123, 187] width 68 height 7
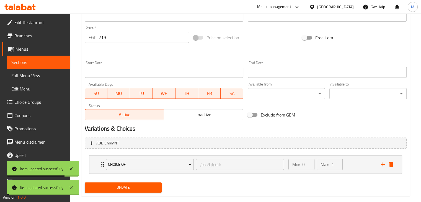
scroll to position [0, 0]
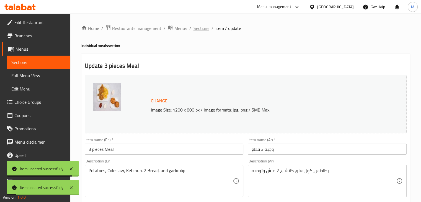
click at [201, 29] on span "Sections" at bounding box center [201, 28] width 16 height 7
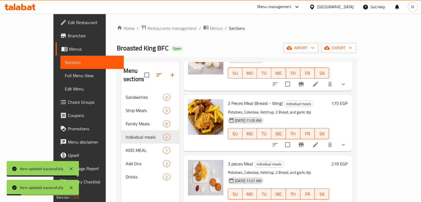
scroll to position [77, 0]
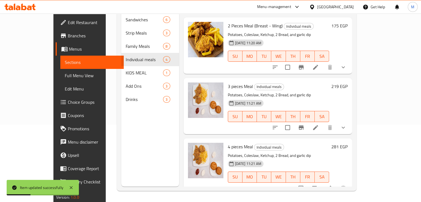
click at [336, 183] on li at bounding box center [328, 188] width 15 height 10
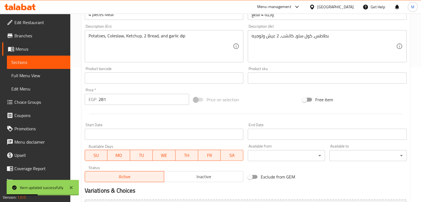
scroll to position [197, 0]
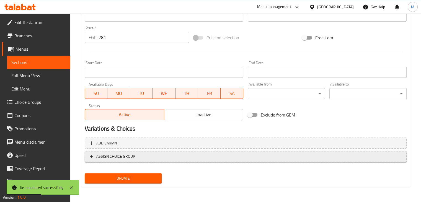
click at [161, 156] on span "ASSIGN CHOICE GROUP" at bounding box center [246, 156] width 312 height 7
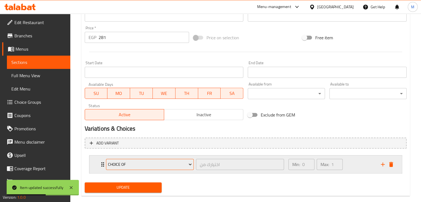
click at [187, 165] on icon "Expand" at bounding box center [190, 165] width 6 height 6
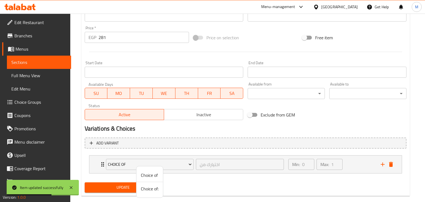
click at [151, 191] on span "Choice of:" at bounding box center [150, 188] width 18 height 7
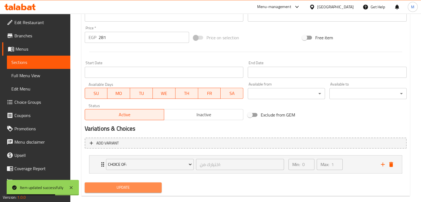
click at [147, 190] on span "Update" at bounding box center [123, 187] width 68 height 7
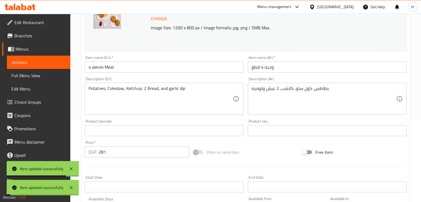
scroll to position [0, 0]
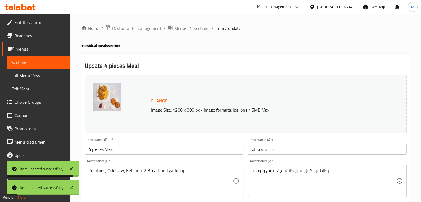
click at [200, 29] on span "Sections" at bounding box center [201, 28] width 16 height 7
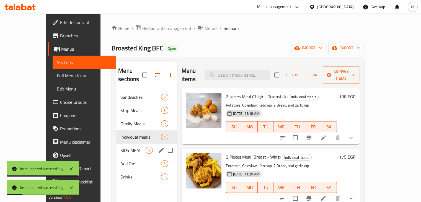
click at [132, 147] on span "KIDS MEAL" at bounding box center [132, 150] width 25 height 7
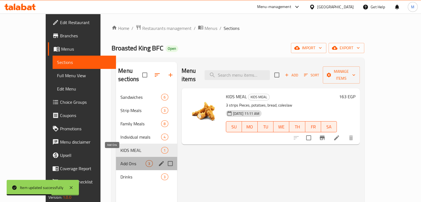
click at [123, 160] on span "Add Ons" at bounding box center [132, 163] width 25 height 7
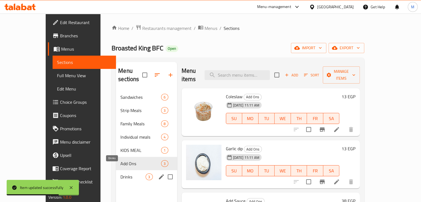
click at [126, 173] on span "Drinks" at bounding box center [132, 176] width 25 height 7
